Goal: Navigation & Orientation: Go to known website

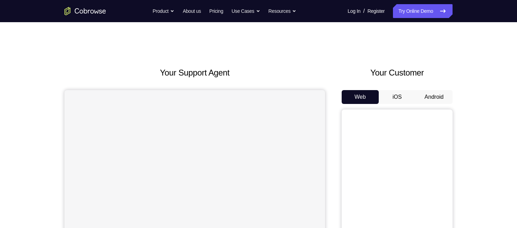
click at [427, 97] on button "Android" at bounding box center [433, 97] width 37 height 14
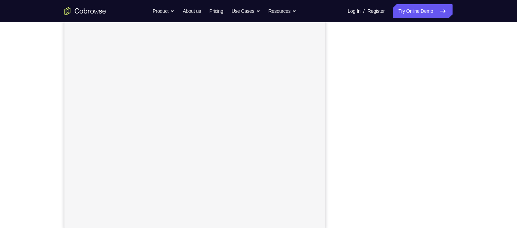
scroll to position [91, 0]
